Goal: Navigation & Orientation: Find specific page/section

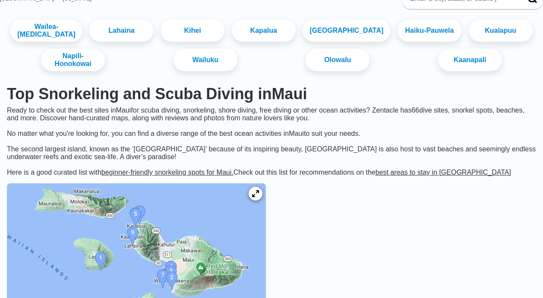
scroll to position [60, 0]
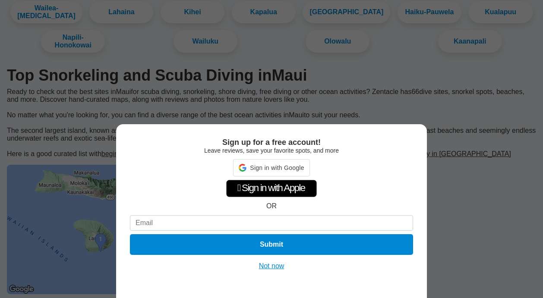
click at [278, 264] on button "Not now" at bounding box center [271, 266] width 31 height 9
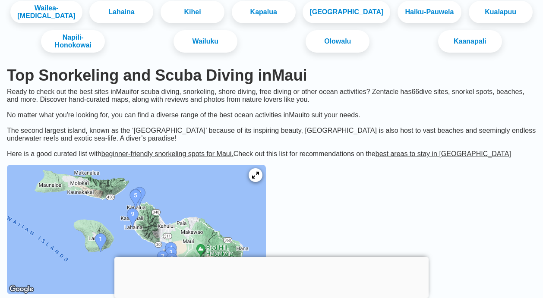
click at [161, 214] on img at bounding box center [136, 229] width 259 height 129
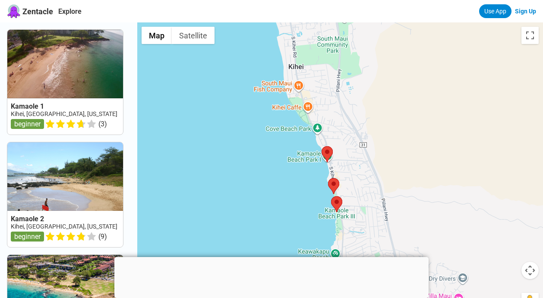
drag, startPoint x: 344, startPoint y: 203, endPoint x: 322, endPoint y: 60, distance: 144.5
click at [322, 60] on div at bounding box center [340, 171] width 406 height 298
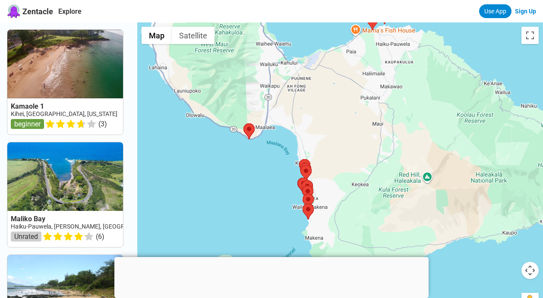
drag, startPoint x: 373, startPoint y: 139, endPoint x: 365, endPoint y: 65, distance: 73.8
click at [365, 65] on div at bounding box center [340, 171] width 406 height 298
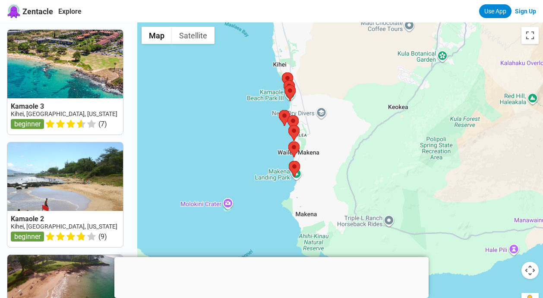
drag, startPoint x: 291, startPoint y: 204, endPoint x: 270, endPoint y: 124, distance: 83.0
click at [270, 124] on div at bounding box center [340, 171] width 406 height 298
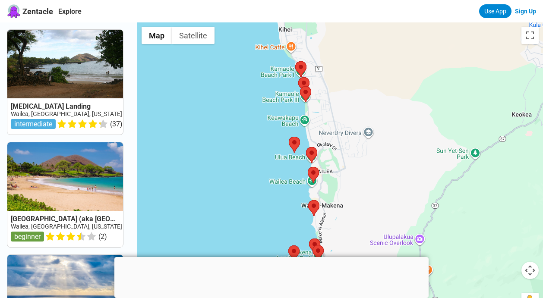
drag, startPoint x: 271, startPoint y: 119, endPoint x: 281, endPoint y: 211, distance: 92.5
click at [281, 211] on div at bounding box center [340, 171] width 406 height 298
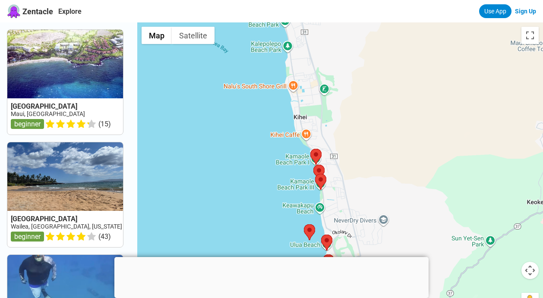
drag, startPoint x: 261, startPoint y: 121, endPoint x: 276, endPoint y: 210, distance: 90.2
click at [276, 210] on div at bounding box center [340, 171] width 406 height 298
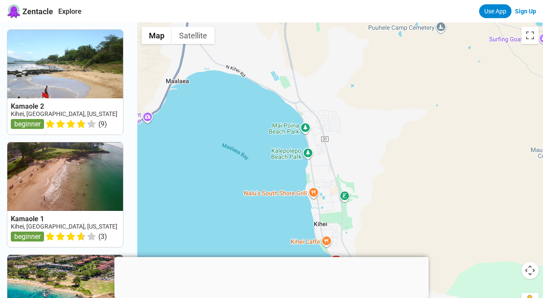
drag, startPoint x: 252, startPoint y: 124, endPoint x: 272, endPoint y: 232, distance: 109.8
click at [272, 232] on div at bounding box center [340, 171] width 406 height 298
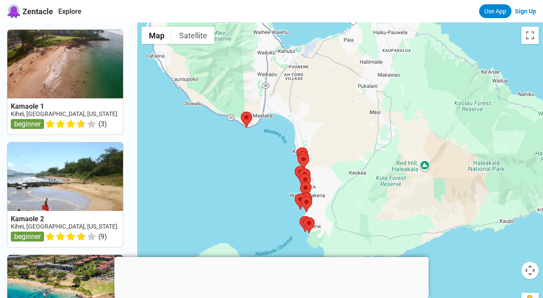
drag, startPoint x: 185, startPoint y: 161, endPoint x: 202, endPoint y: 122, distance: 42.3
click at [202, 122] on div at bounding box center [340, 171] width 406 height 298
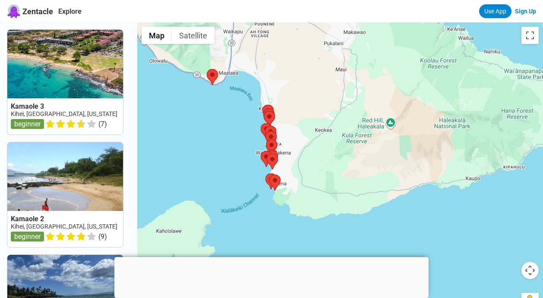
drag, startPoint x: 263, startPoint y: 204, endPoint x: 227, endPoint y: 160, distance: 56.8
click at [227, 160] on div at bounding box center [340, 171] width 406 height 298
